Goal: Transaction & Acquisition: Purchase product/service

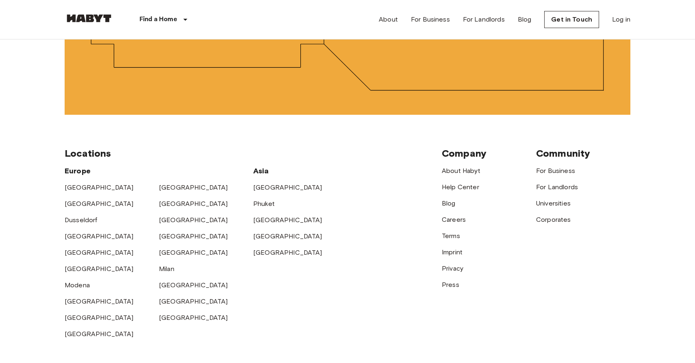
scroll to position [2017, 0]
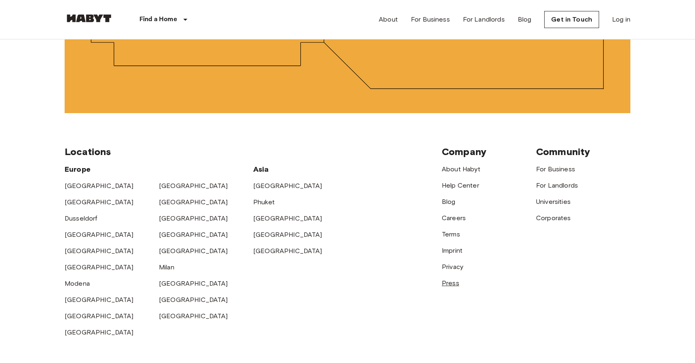
click at [450, 282] on link "Press" at bounding box center [450, 283] width 17 height 8
click at [451, 284] on link "Press" at bounding box center [450, 283] width 17 height 8
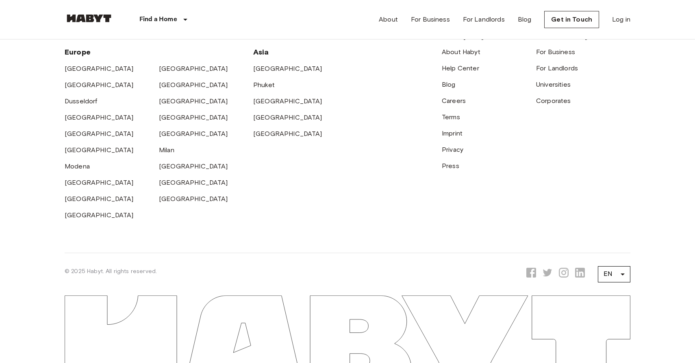
scroll to position [2107, 0]
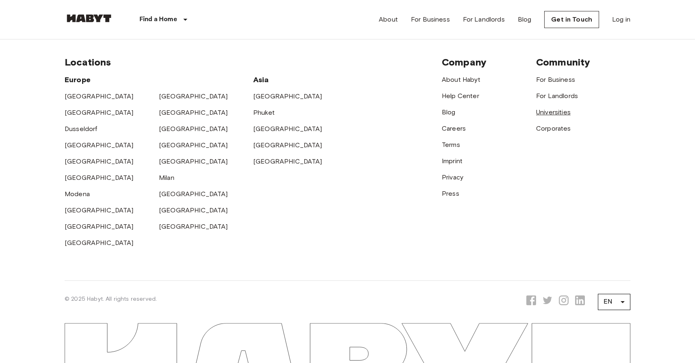
click at [543, 115] on link "Universities" at bounding box center [553, 112] width 35 height 8
click at [555, 128] on link "Corporates" at bounding box center [553, 128] width 35 height 8
click at [454, 158] on link "Imprint" at bounding box center [452, 161] width 21 height 8
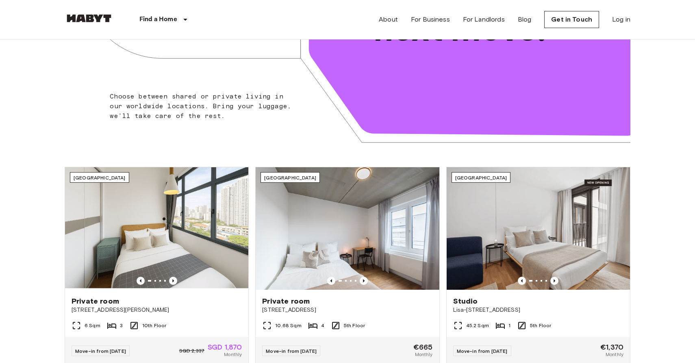
scroll to position [0, 0]
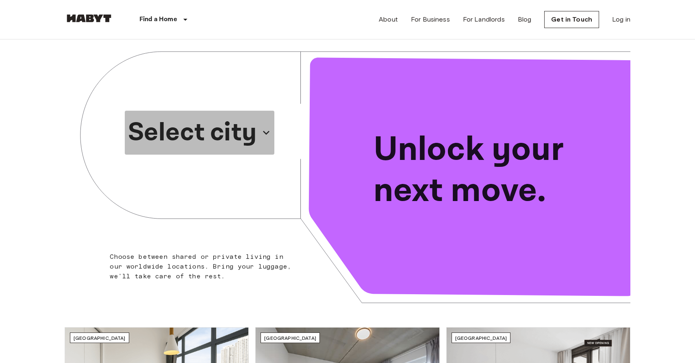
click at [222, 133] on p "Select city" at bounding box center [192, 132] width 129 height 39
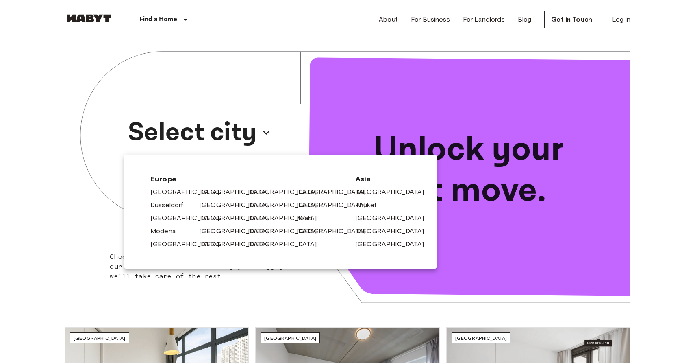
click at [211, 129] on div at bounding box center [347, 181] width 695 height 363
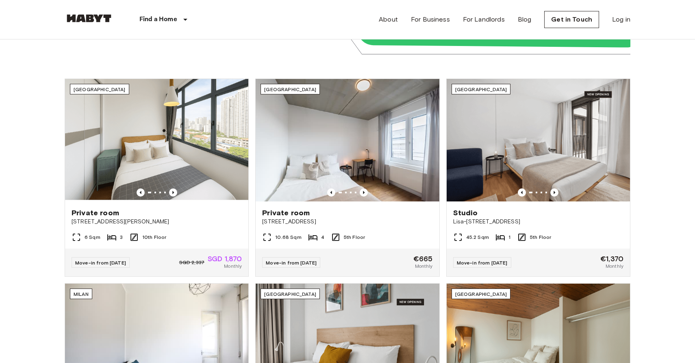
scroll to position [229, 0]
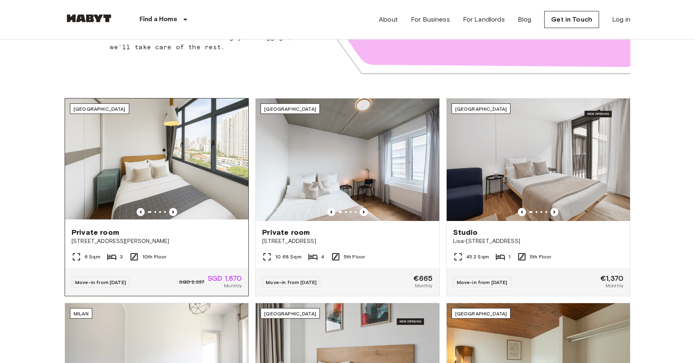
click at [227, 227] on div "Private room" at bounding box center [157, 232] width 170 height 10
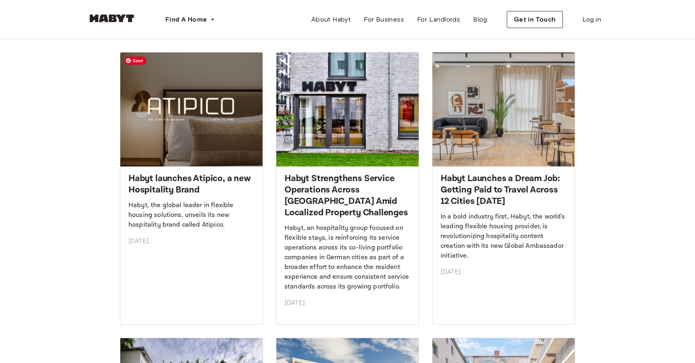
click at [185, 114] on img at bounding box center [191, 109] width 142 height 114
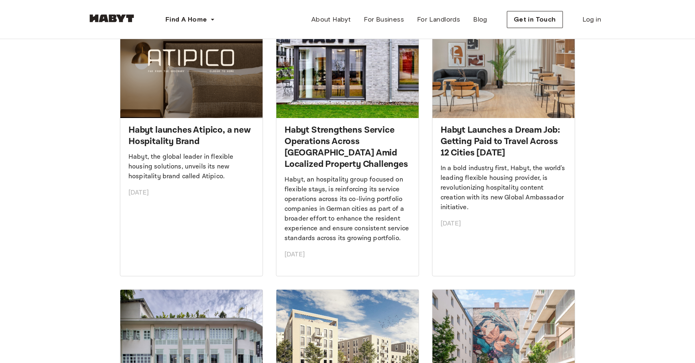
click at [185, 139] on h2 "Habyt launches Atipico, a new Hospitality Brand" at bounding box center [191, 135] width 126 height 23
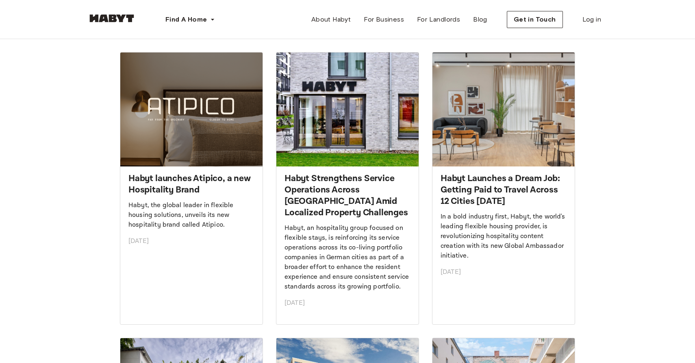
click at [485, 21] on span "Blog" at bounding box center [480, 20] width 14 height 10
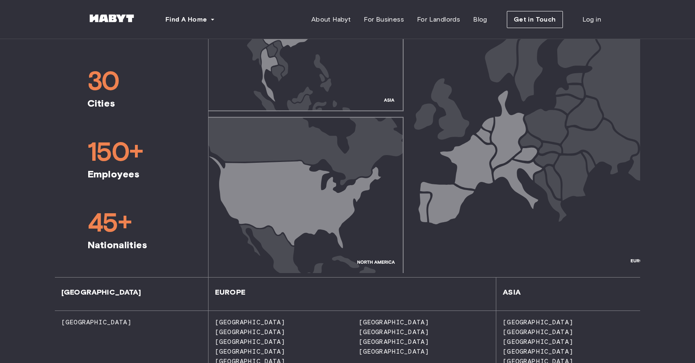
scroll to position [468, 0]
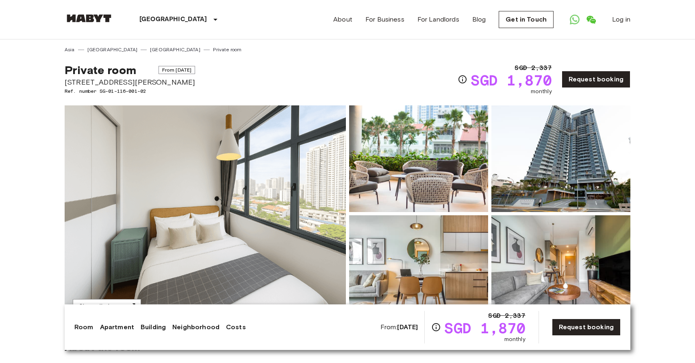
click at [97, 19] on img at bounding box center [89, 18] width 49 height 8
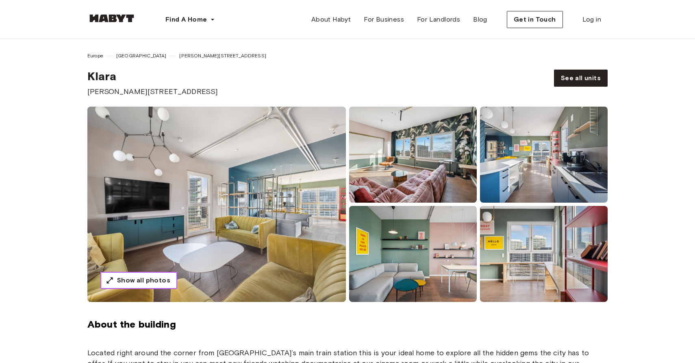
click at [159, 277] on span "Show all photos" at bounding box center [143, 280] width 53 height 10
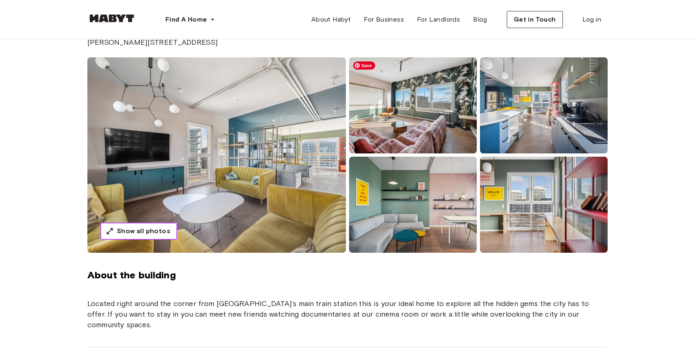
scroll to position [58, 0]
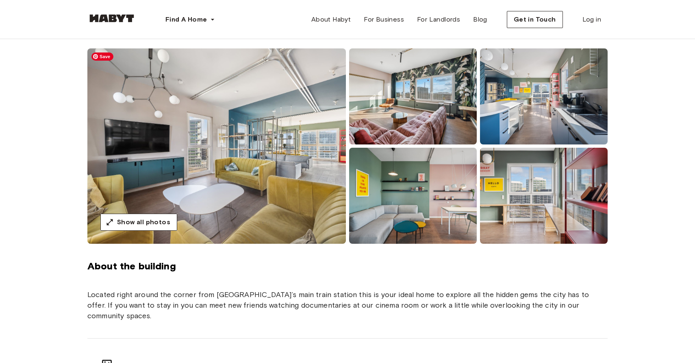
click at [281, 257] on div "About the building Located right around the corner from [GEOGRAPHIC_DATA]’s mai…" at bounding box center [347, 323] width 585 height 159
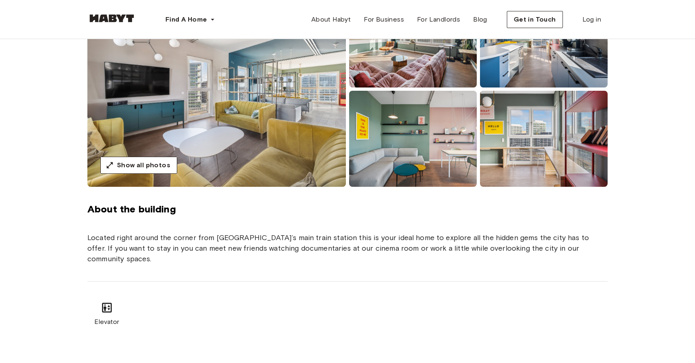
scroll to position [0, 0]
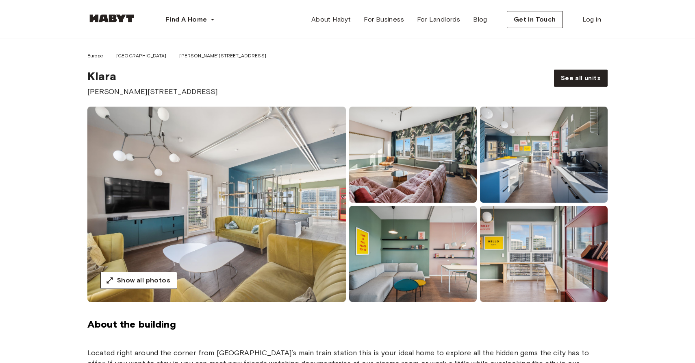
click at [115, 21] on img at bounding box center [111, 18] width 49 height 8
